Goal: Information Seeking & Learning: Find specific fact

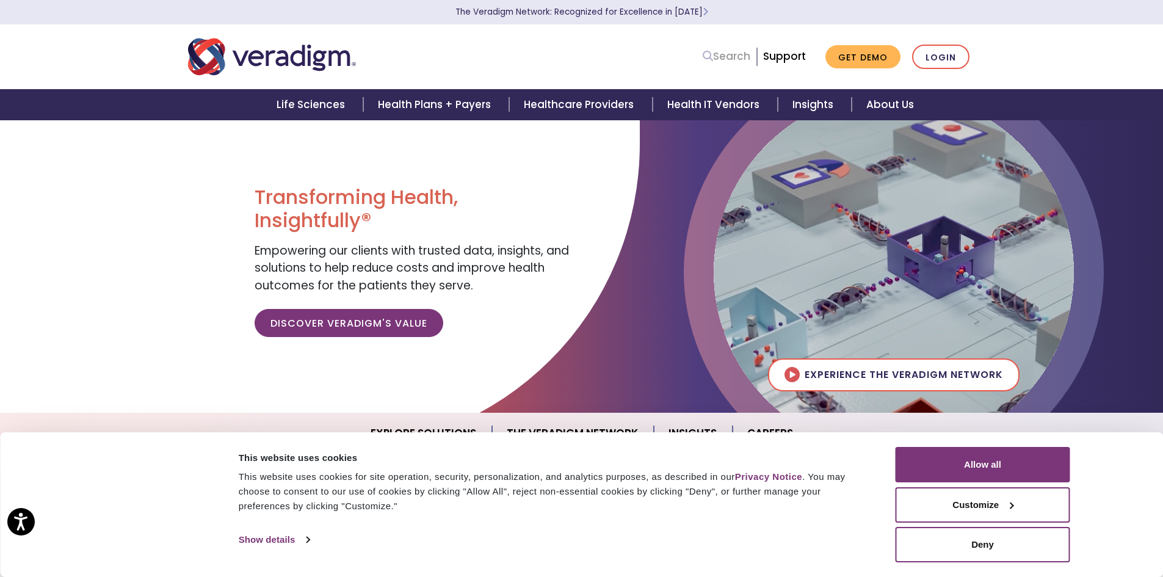
click at [745, 54] on link "Search" at bounding box center [727, 56] width 48 height 16
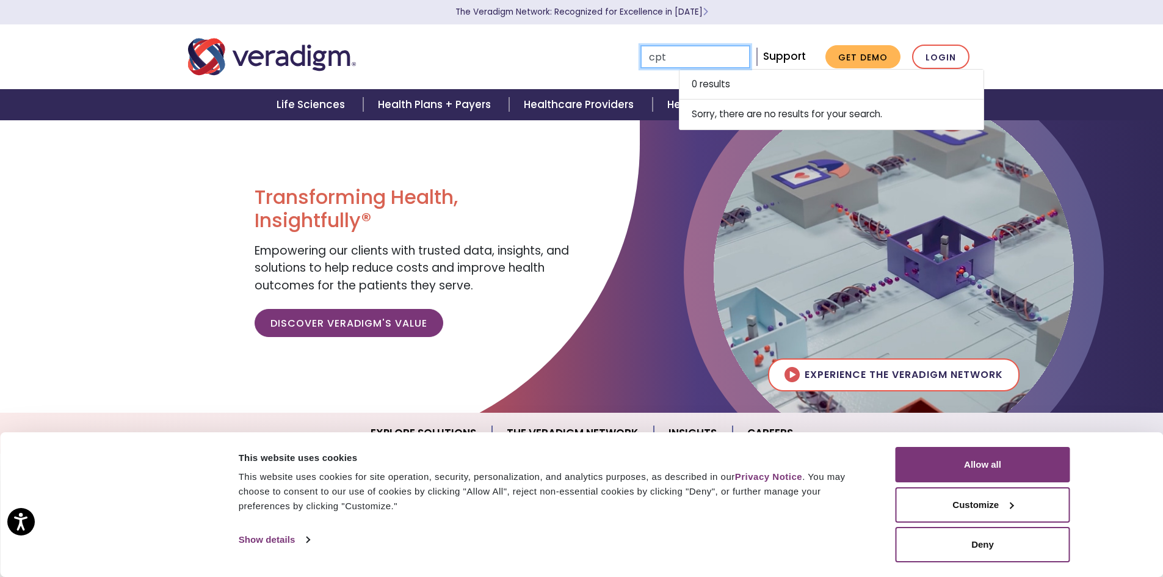
type input "cpt"
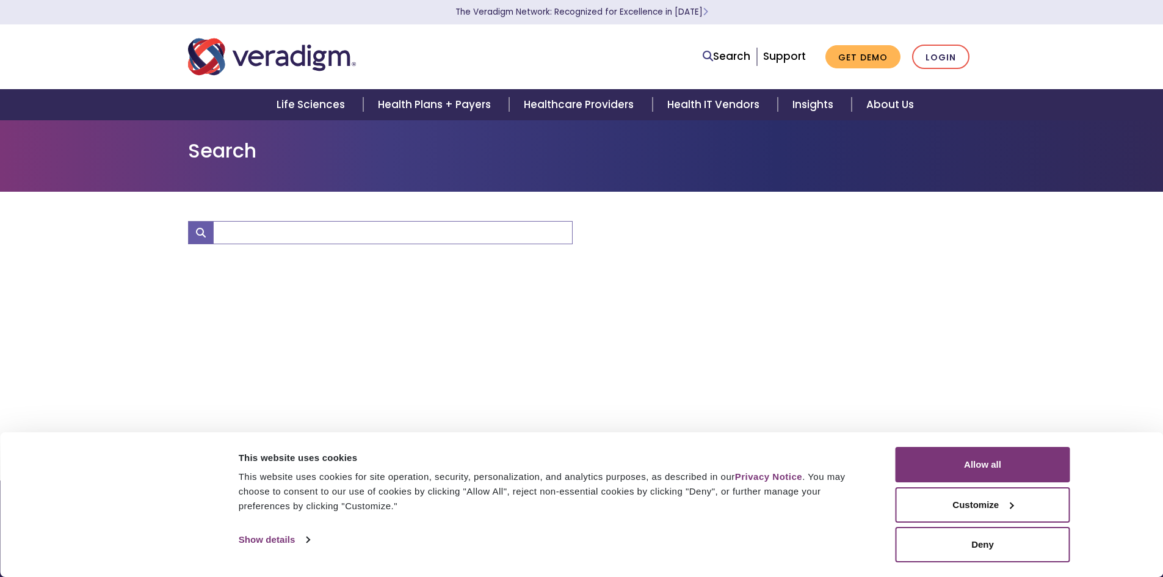
type input "cpt"
